Goal: Task Accomplishment & Management: Use online tool/utility

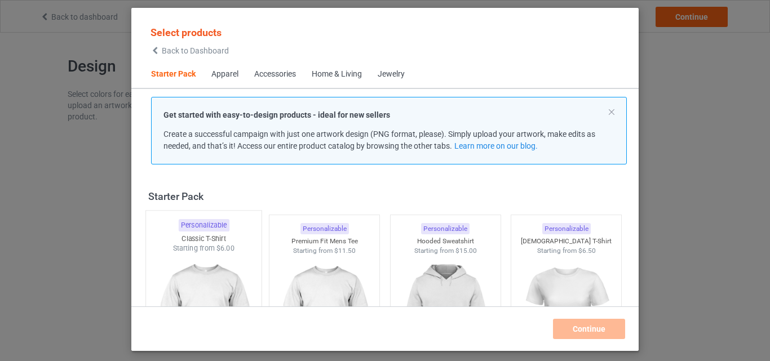
click at [224, 276] on img at bounding box center [204, 320] width 106 height 133
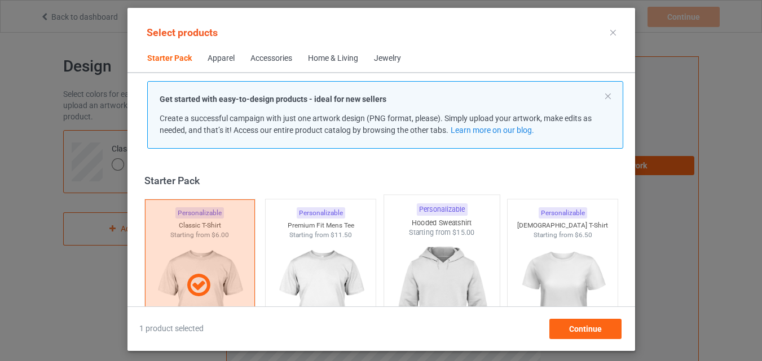
click at [427, 266] on img at bounding box center [442, 304] width 106 height 133
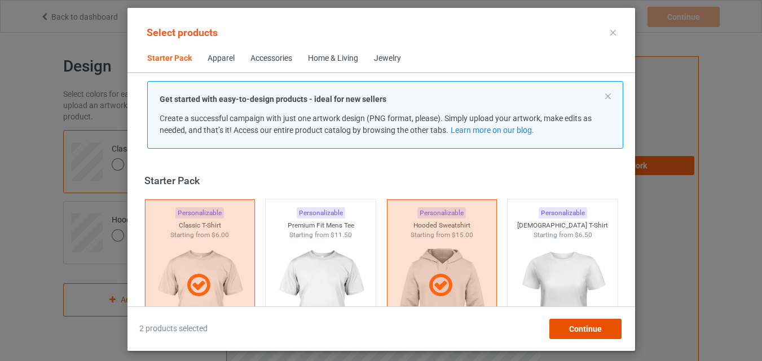
click at [578, 328] on span "Continue" at bounding box center [584, 329] width 33 height 9
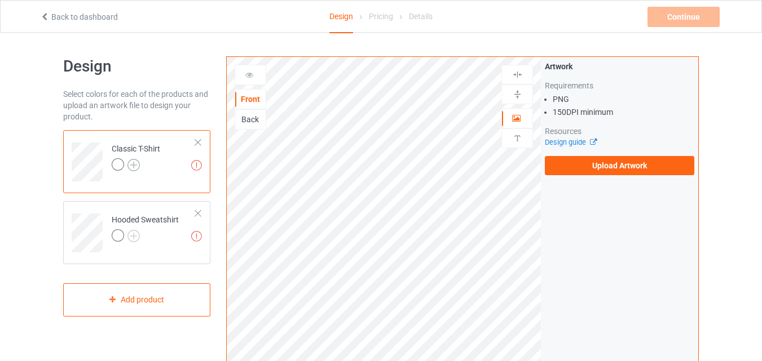
click at [133, 168] on img at bounding box center [133, 165] width 12 height 12
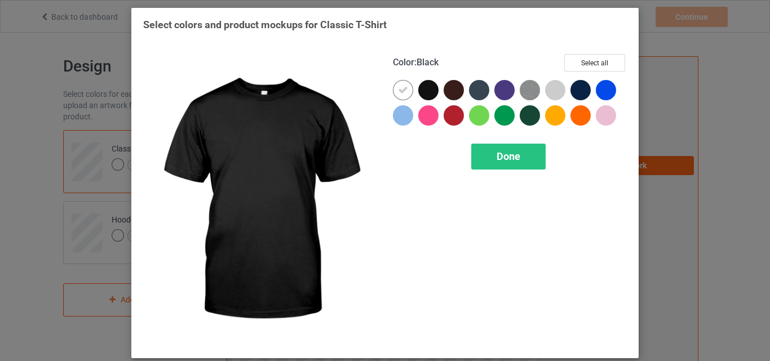
click at [427, 89] on div at bounding box center [428, 90] width 20 height 20
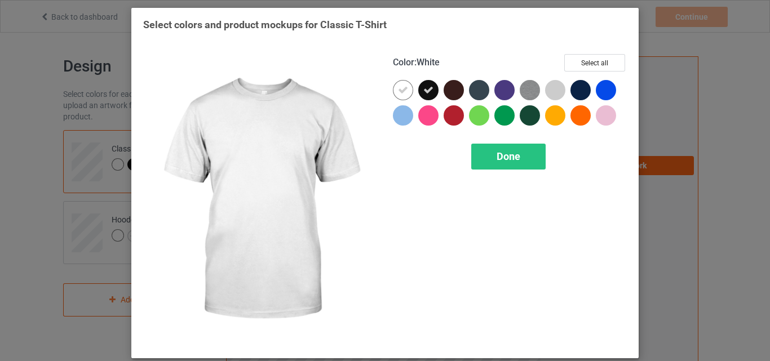
click at [400, 93] on icon at bounding box center [403, 90] width 10 height 10
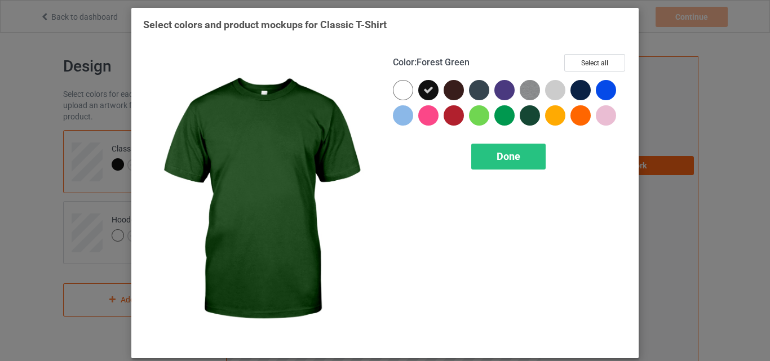
click at [529, 119] on div at bounding box center [530, 115] width 20 height 20
click at [523, 160] on div "Done" at bounding box center [508, 157] width 74 height 26
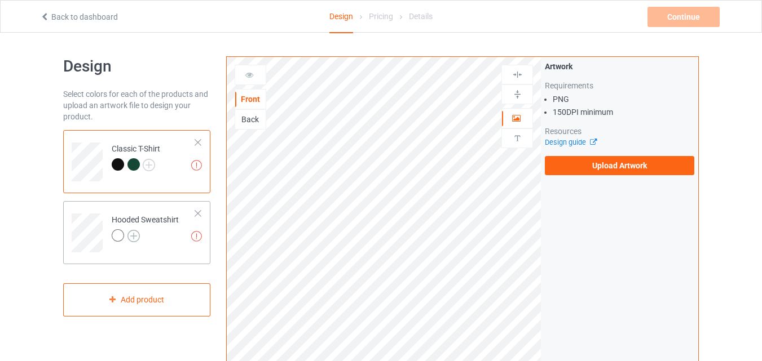
click at [130, 236] on img at bounding box center [133, 236] width 12 height 12
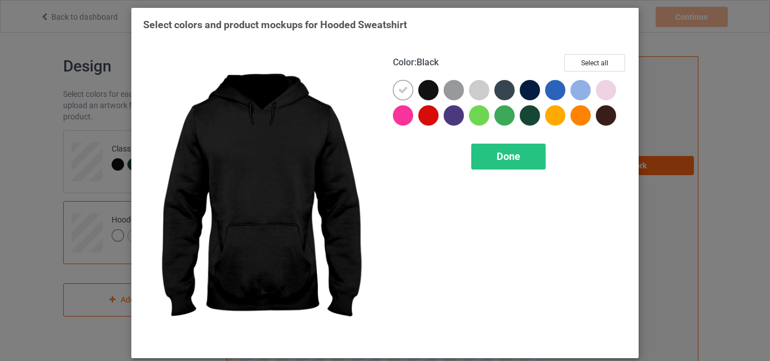
click at [420, 91] on div at bounding box center [428, 90] width 20 height 20
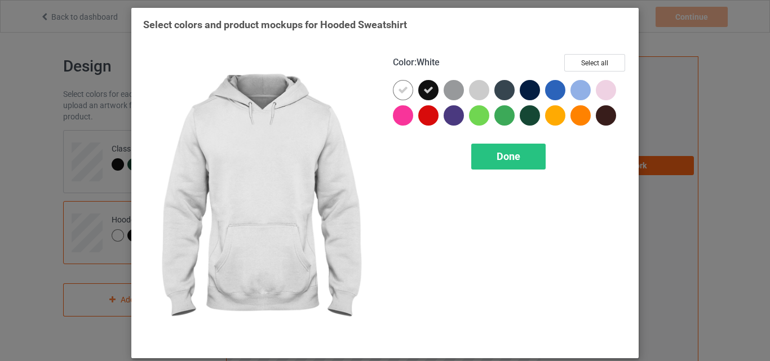
click at [403, 89] on icon at bounding box center [403, 90] width 10 height 10
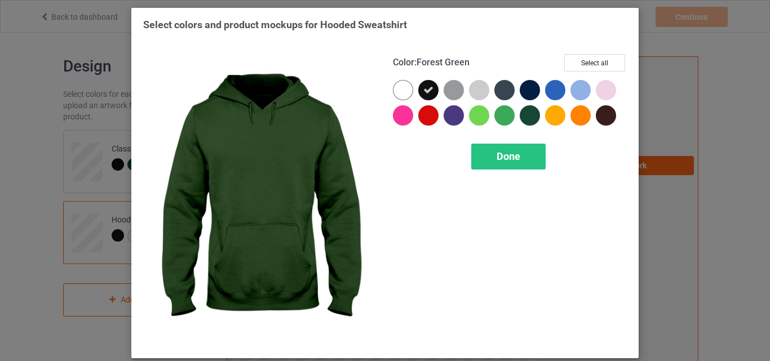
click at [520, 113] on div at bounding box center [530, 115] width 20 height 20
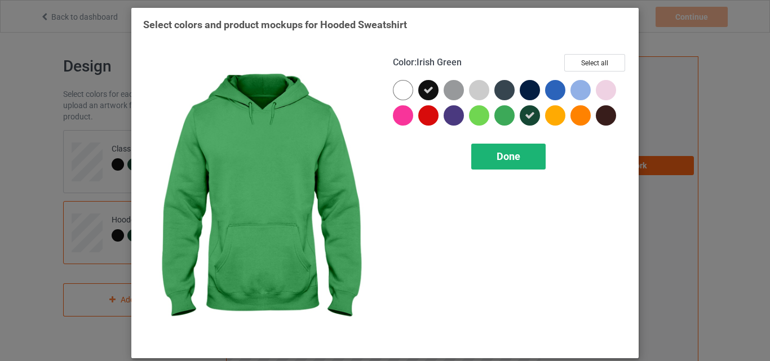
click at [511, 150] on div "Done" at bounding box center [508, 157] width 74 height 26
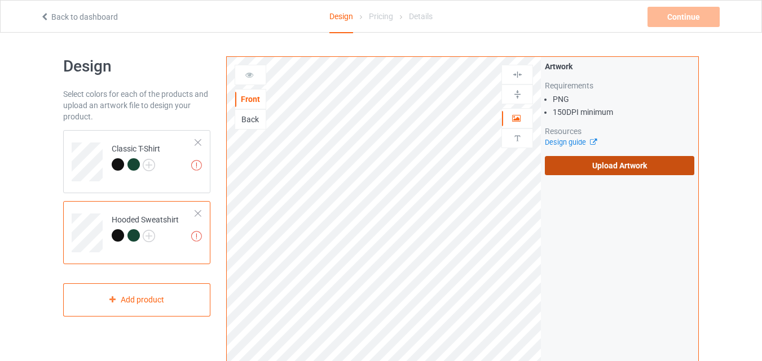
click at [618, 164] on label "Upload Artwork" at bounding box center [619, 165] width 149 height 19
click at [0, 0] on input "Upload Artwork" at bounding box center [0, 0] width 0 height 0
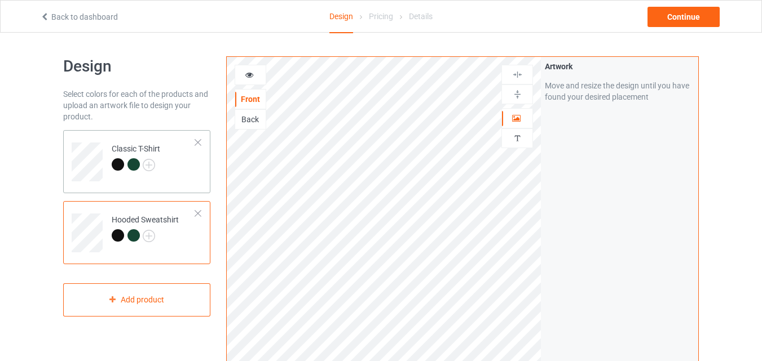
click at [171, 167] on td "Classic T-Shirt" at bounding box center [153, 158] width 96 height 47
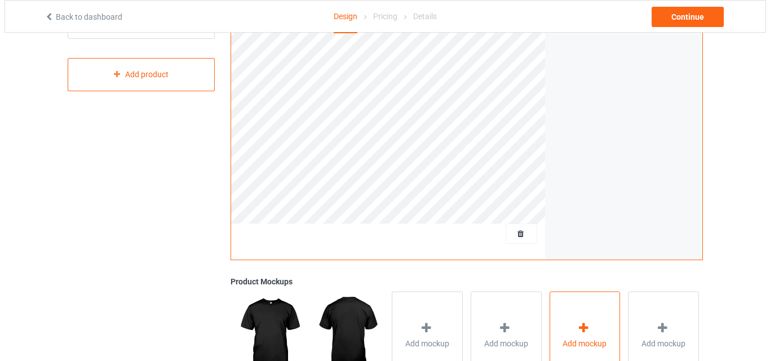
scroll to position [282, 0]
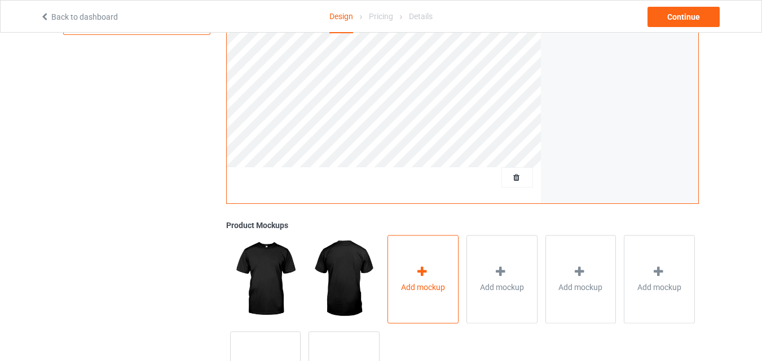
click at [425, 273] on icon at bounding box center [422, 272] width 14 height 12
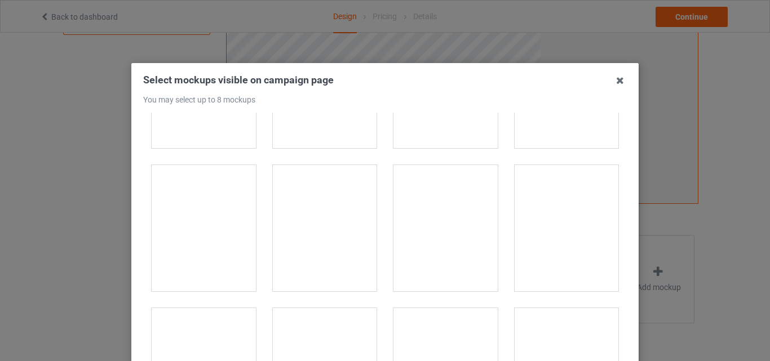
scroll to position [789, 0]
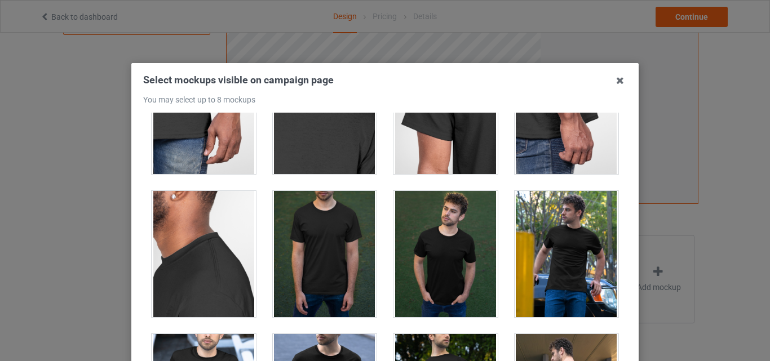
click at [442, 235] on div at bounding box center [446, 254] width 104 height 126
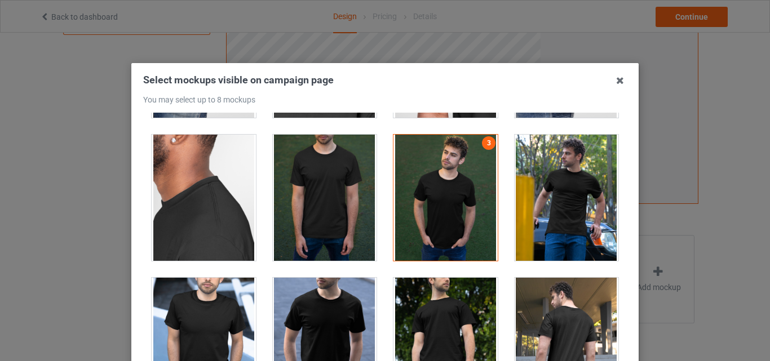
scroll to position [959, 0]
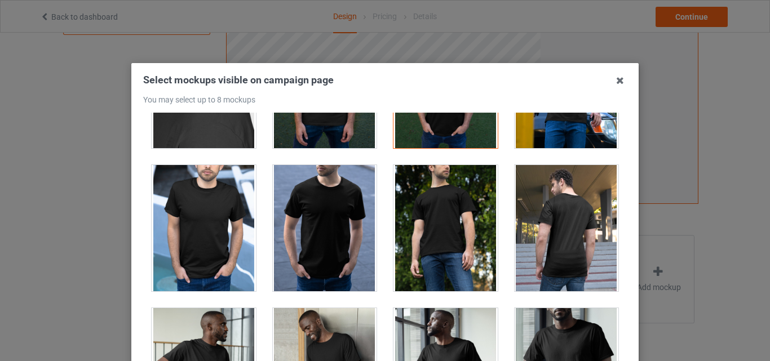
click at [345, 233] on div at bounding box center [325, 228] width 104 height 126
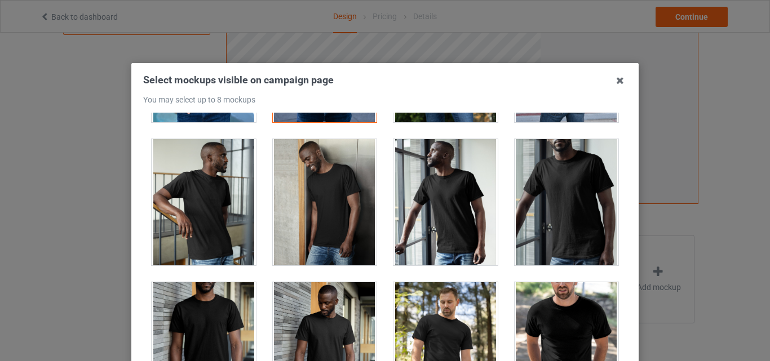
scroll to position [1241, 0]
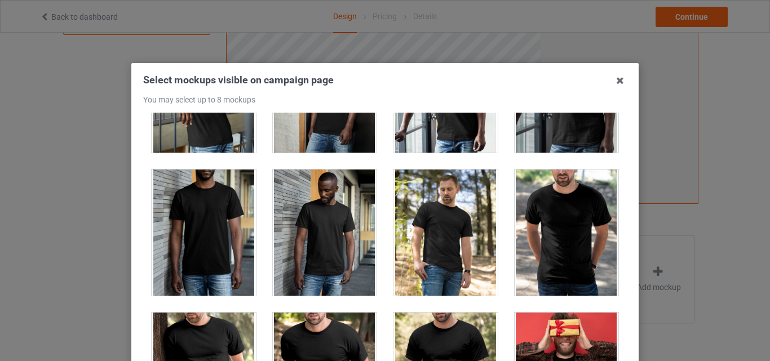
click at [558, 224] on div at bounding box center [567, 233] width 104 height 126
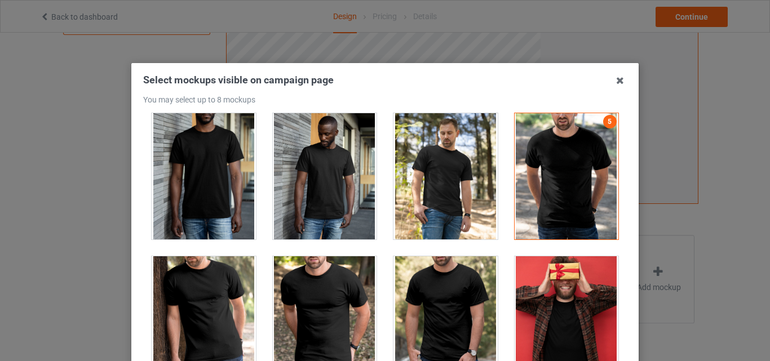
click at [557, 195] on div at bounding box center [567, 176] width 104 height 126
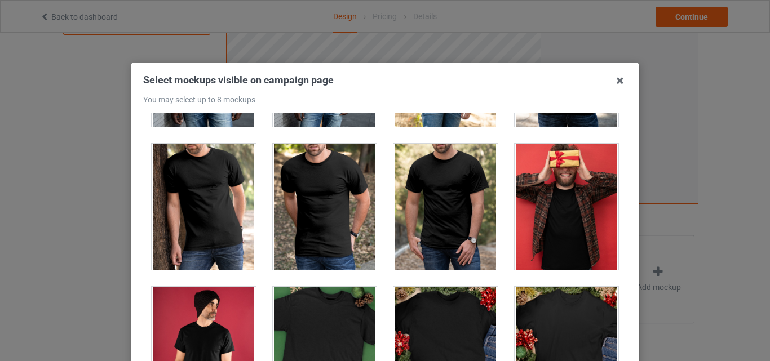
click at [326, 205] on div at bounding box center [325, 207] width 104 height 126
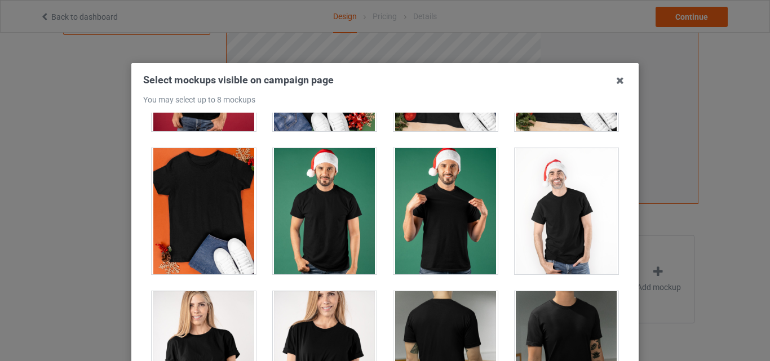
scroll to position [1635, 0]
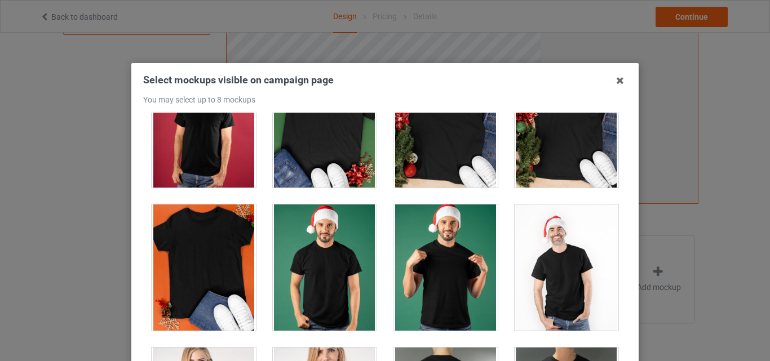
click at [316, 231] on div at bounding box center [325, 268] width 104 height 126
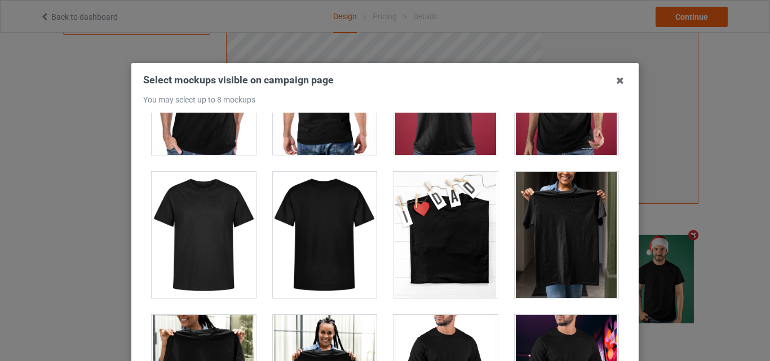
scroll to position [5075, 0]
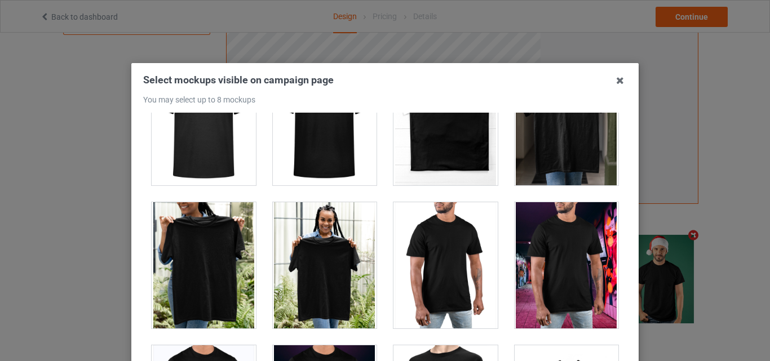
click at [445, 245] on div at bounding box center [446, 265] width 104 height 126
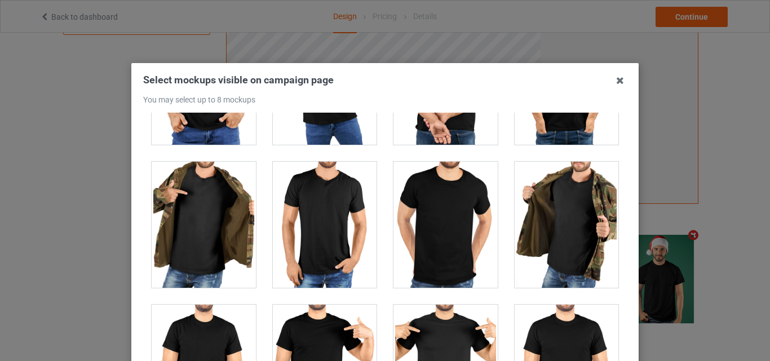
scroll to position [9812, 0]
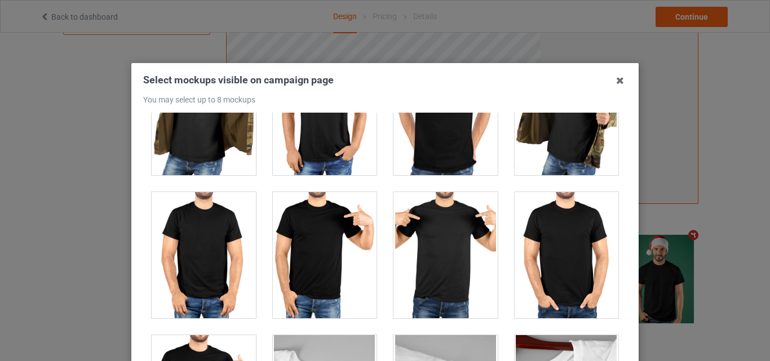
click at [458, 240] on div at bounding box center [446, 255] width 104 height 126
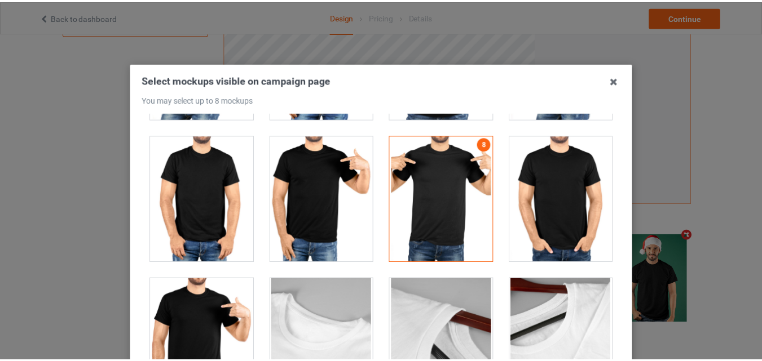
scroll to position [113, 0]
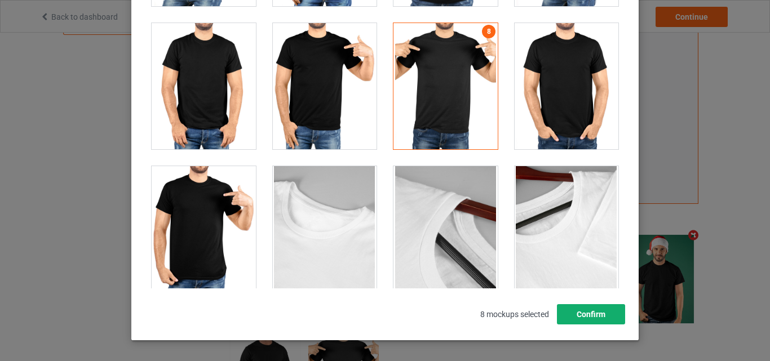
click at [612, 313] on button "Confirm" at bounding box center [591, 315] width 68 height 20
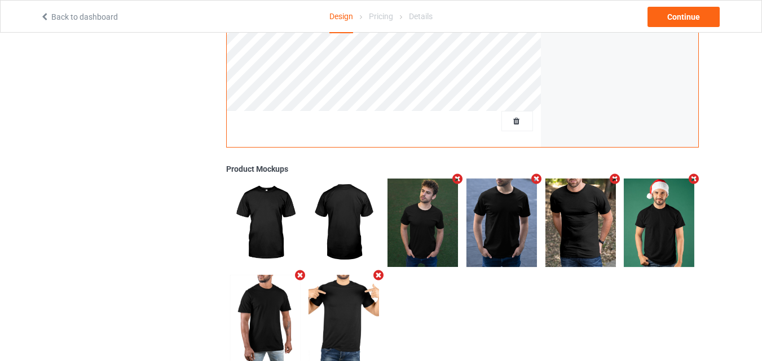
scroll to position [368, 0]
